Goal: Transaction & Acquisition: Purchase product/service

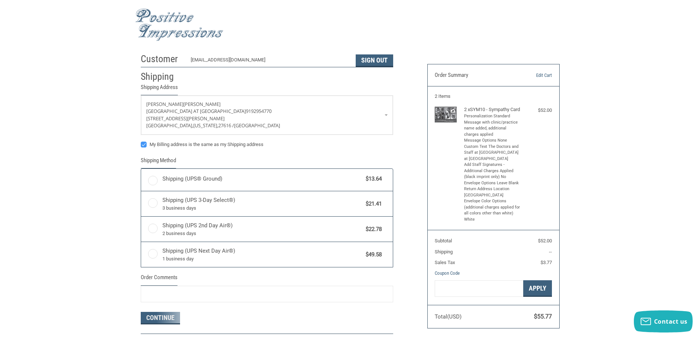
radio input "true"
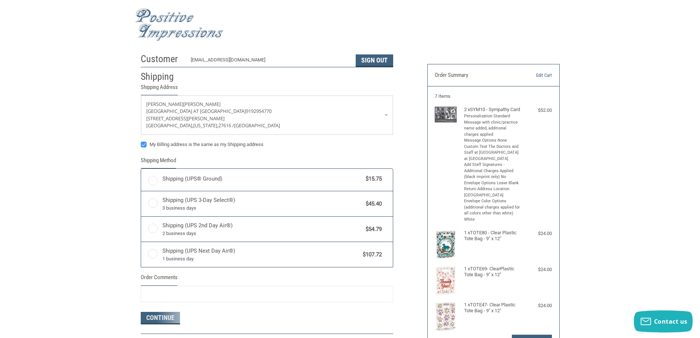
radio input "true"
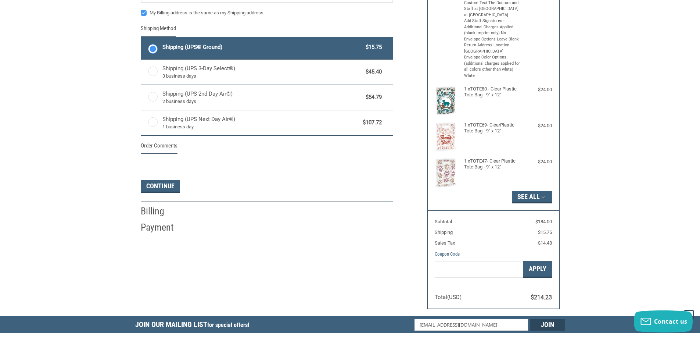
scroll to position [147, 0]
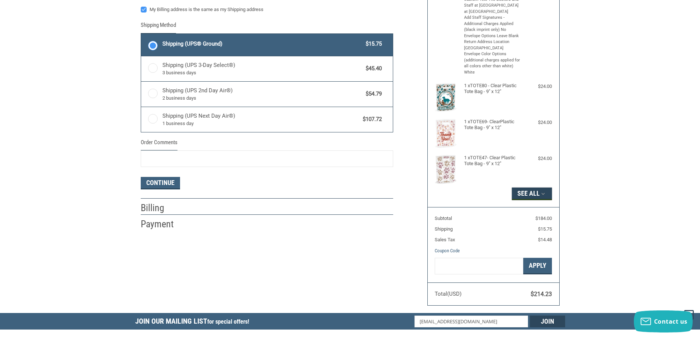
click at [541, 197] on icon "button" at bounding box center [543, 193] width 7 height 7
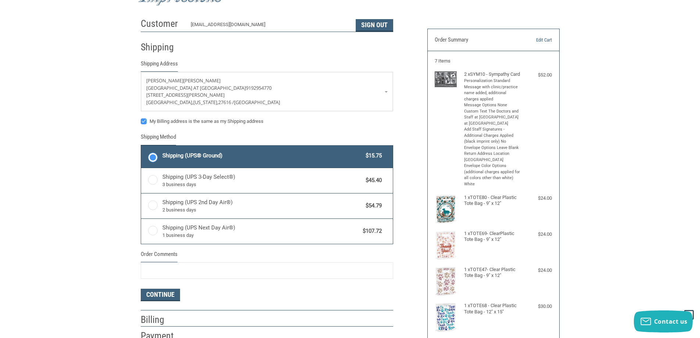
scroll to position [0, 0]
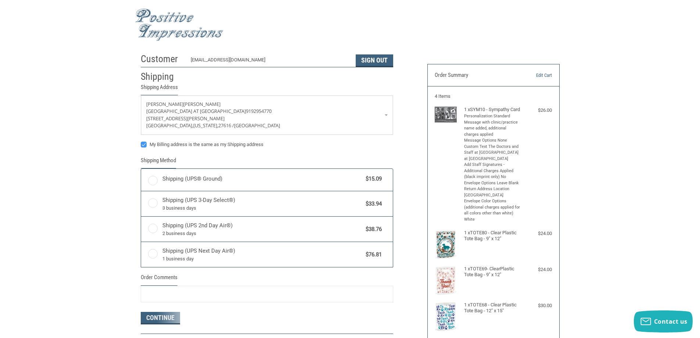
radio input "true"
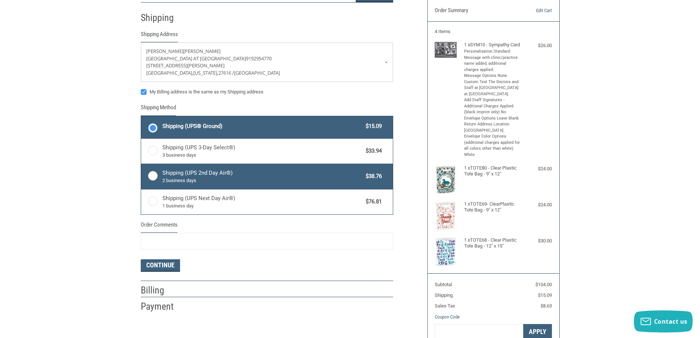
scroll to position [73, 0]
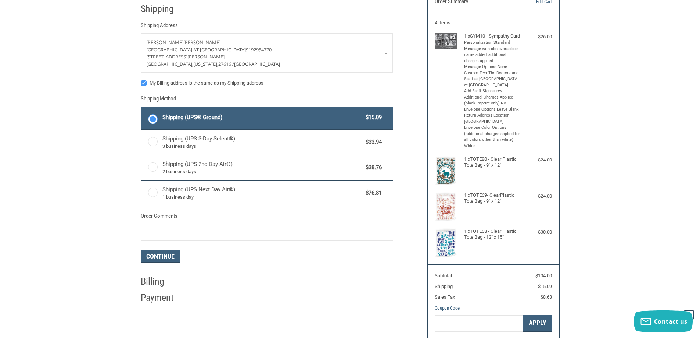
click at [147, 84] on label "My Billing address is the same as my Shipping address" at bounding box center [267, 83] width 252 height 6
click at [141, 80] on input "My Billing address is the same as my Shipping address" at bounding box center [141, 79] width 0 height 0
checkbox input "false"
click at [166, 257] on button "Continue" at bounding box center [160, 256] width 39 height 12
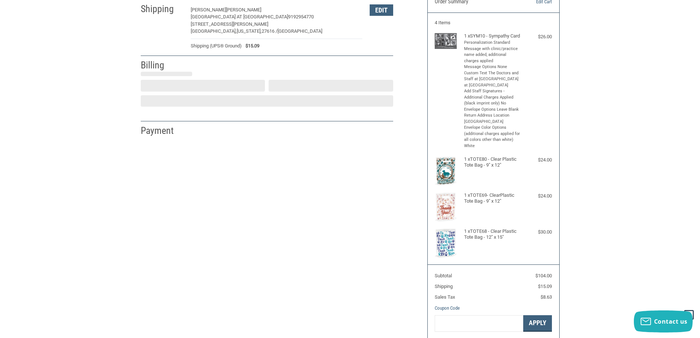
select select "US"
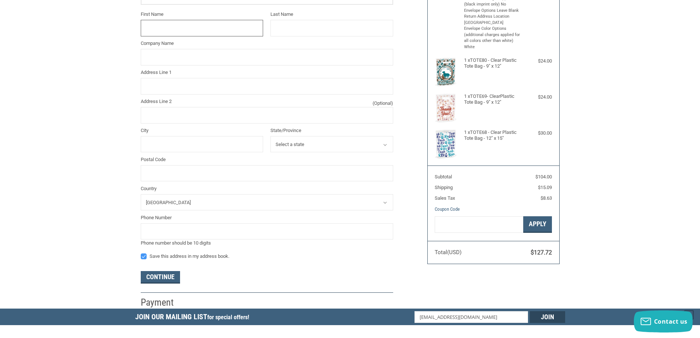
scroll to position [62, 0]
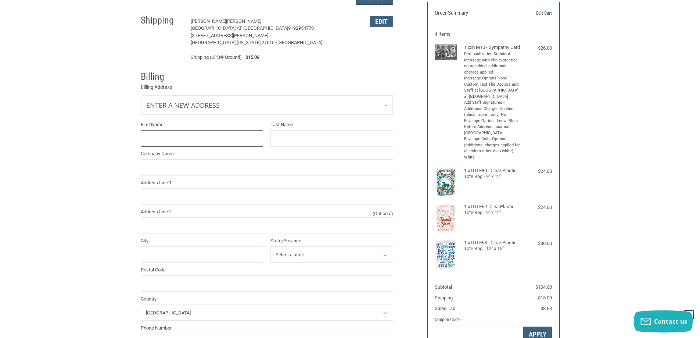
click at [182, 139] on input "First Name" at bounding box center [202, 138] width 123 height 17
click at [159, 139] on input "VETES" at bounding box center [202, 138] width 123 height 17
type input "VETS"
type input "PETS"
click at [175, 135] on input "VETS" at bounding box center [202, 138] width 123 height 17
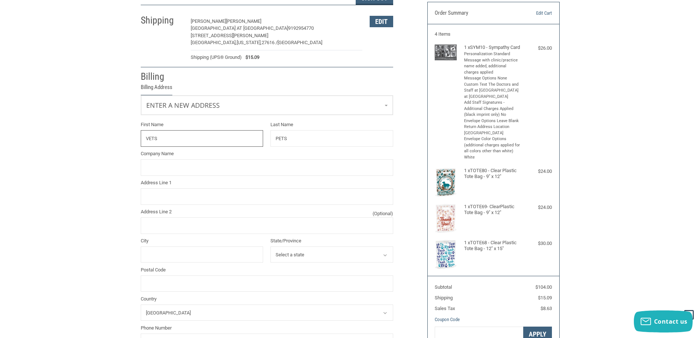
drag, startPoint x: 175, startPoint y: 135, endPoint x: 139, endPoint y: 146, distance: 37.9
click at [139, 146] on div "First Name VETS" at bounding box center [202, 133] width 130 height 25
click at [293, 145] on input "PETS" at bounding box center [331, 138] width 123 height 17
type input "P"
click at [193, 163] on input "Company Name" at bounding box center [267, 167] width 252 height 17
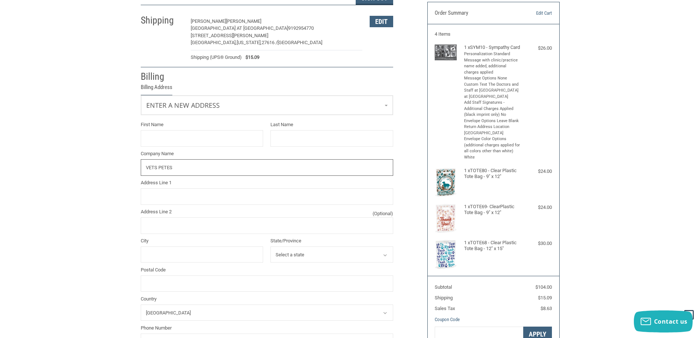
type input "VETS PETES"
paste input "325 Nash St E"
type input "325 NASH ST E"
click at [186, 221] on input "Address Line 2 (Optional)" at bounding box center [267, 225] width 252 height 17
click at [180, 250] on input "City" at bounding box center [202, 254] width 123 height 17
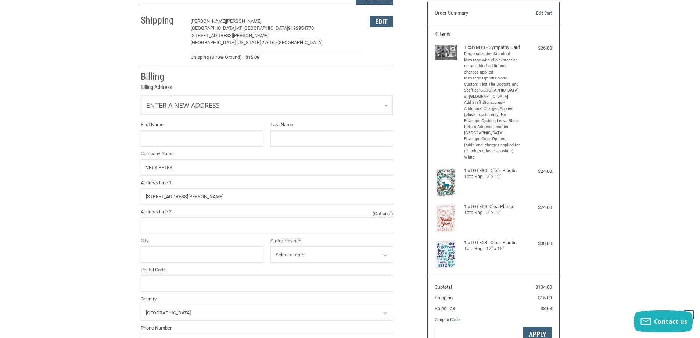
click at [288, 255] on select "Select a state Alabama Alaska American Samoa Arizona Arkansas Armed Forces Amer…" at bounding box center [331, 254] width 123 height 17
select select "NC"
click at [270, 246] on select "Select a state Alabama Alaska American Samoa Arizona Arkansas Armed Forces Amer…" at bounding box center [331, 254] width 123 height 17
click at [199, 259] on input "City" at bounding box center [202, 254] width 123 height 17
type input "WILSON"
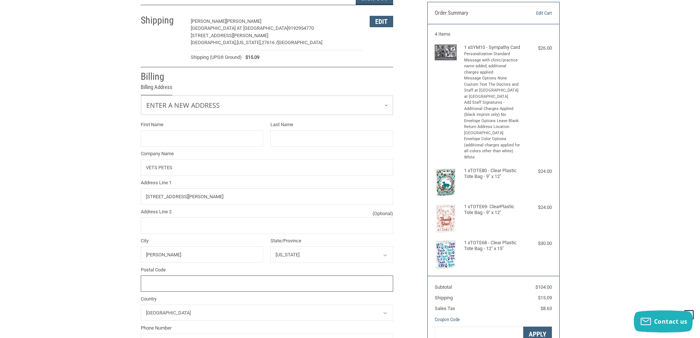
click at [183, 284] on input "Postal Code" at bounding box center [267, 283] width 252 height 17
paste input "27893"
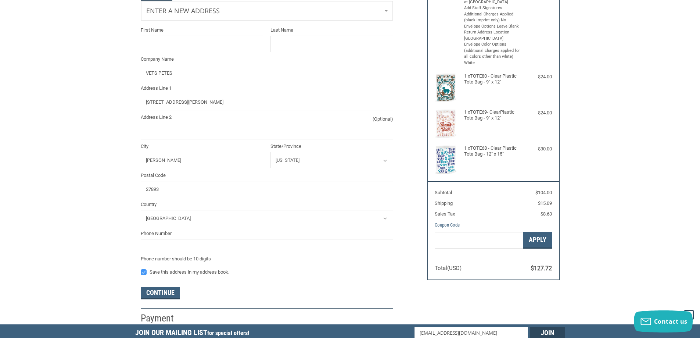
scroll to position [172, 0]
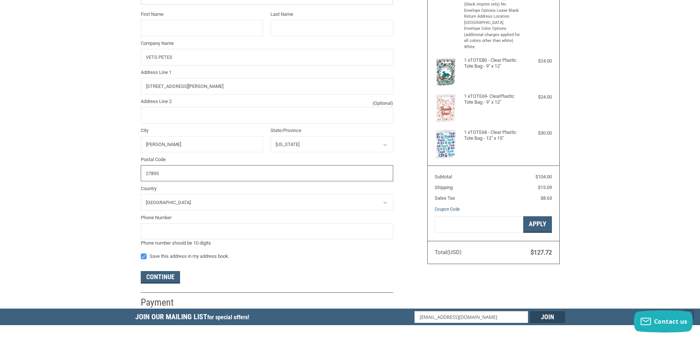
type input "27893"
click at [170, 58] on input "VETS PETES" at bounding box center [267, 57] width 252 height 17
type input "VETS PETS"
click at [173, 280] on button "Continue" at bounding box center [160, 277] width 39 height 12
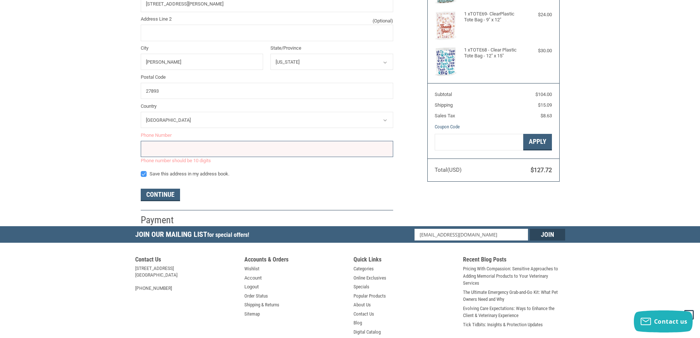
scroll to position [175, 0]
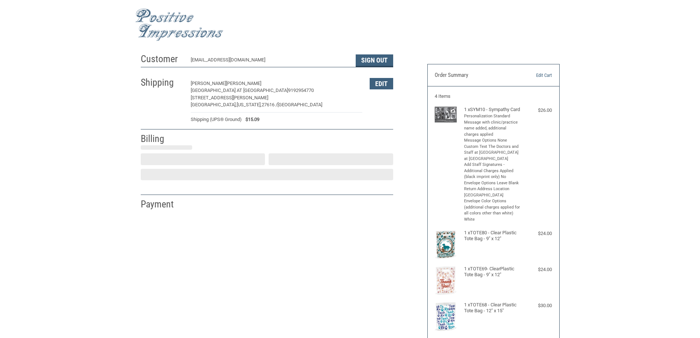
select select "US"
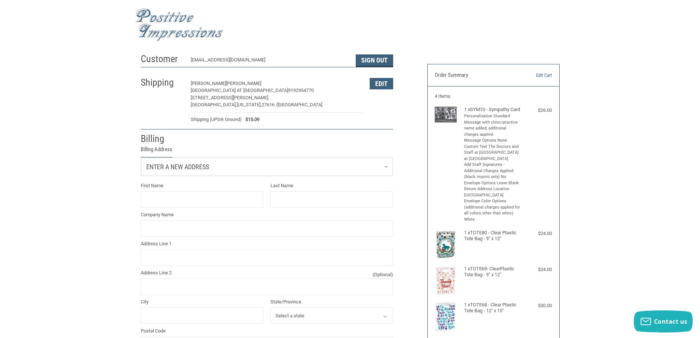
click at [220, 173] on link "Enter a new address" at bounding box center [267, 167] width 252 height 18
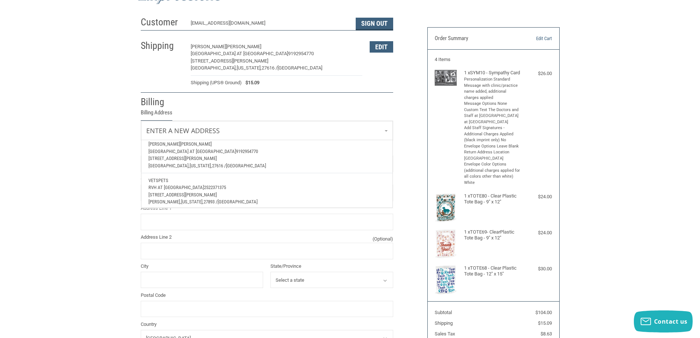
scroll to position [244, 0]
click at [189, 188] on p "325 Nash St E" at bounding box center [266, 191] width 237 height 7
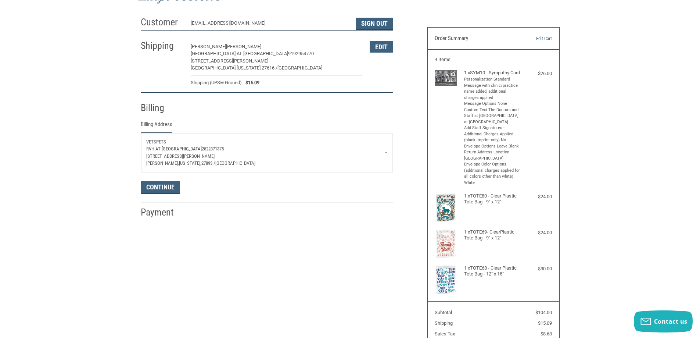
click at [215, 154] on p "325 Nash St E" at bounding box center [266, 156] width 241 height 7
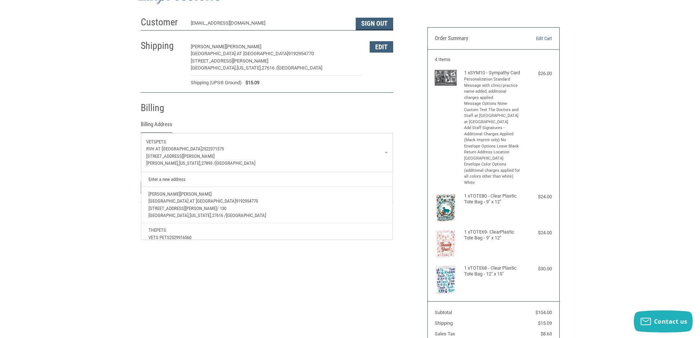
click at [215, 154] on p "325 Nash St E" at bounding box center [266, 156] width 241 height 7
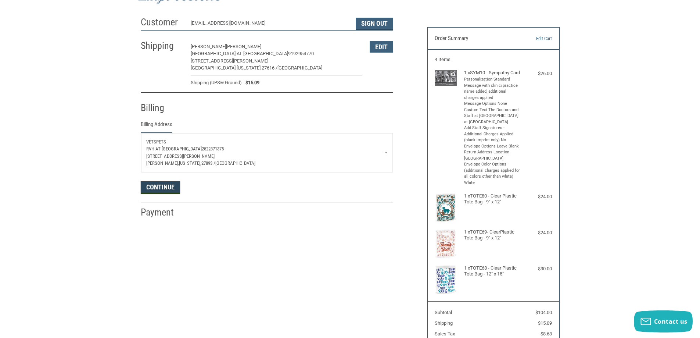
click at [158, 188] on button "Continue" at bounding box center [160, 187] width 39 height 12
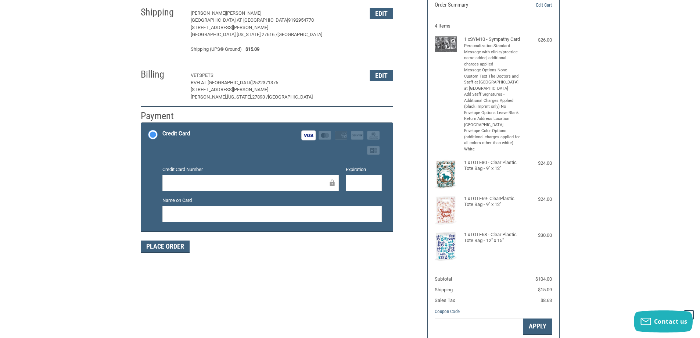
scroll to position [152, 0]
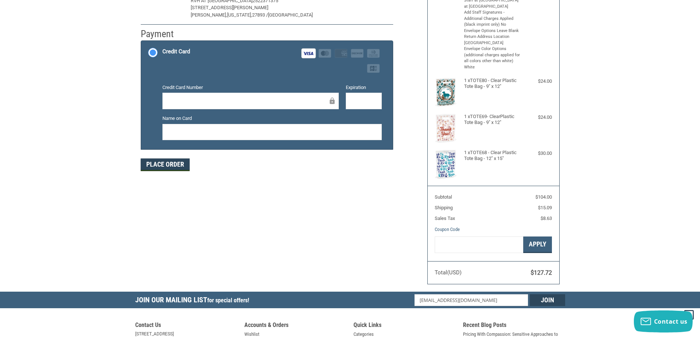
click at [175, 166] on button "Place Order" at bounding box center [165, 164] width 49 height 12
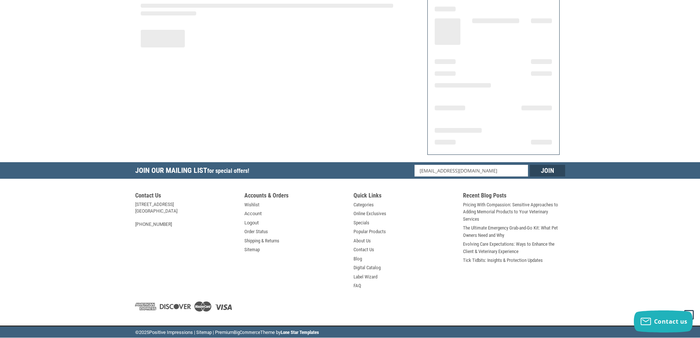
scroll to position [85, 0]
